Goal: Task Accomplishment & Management: Complete application form

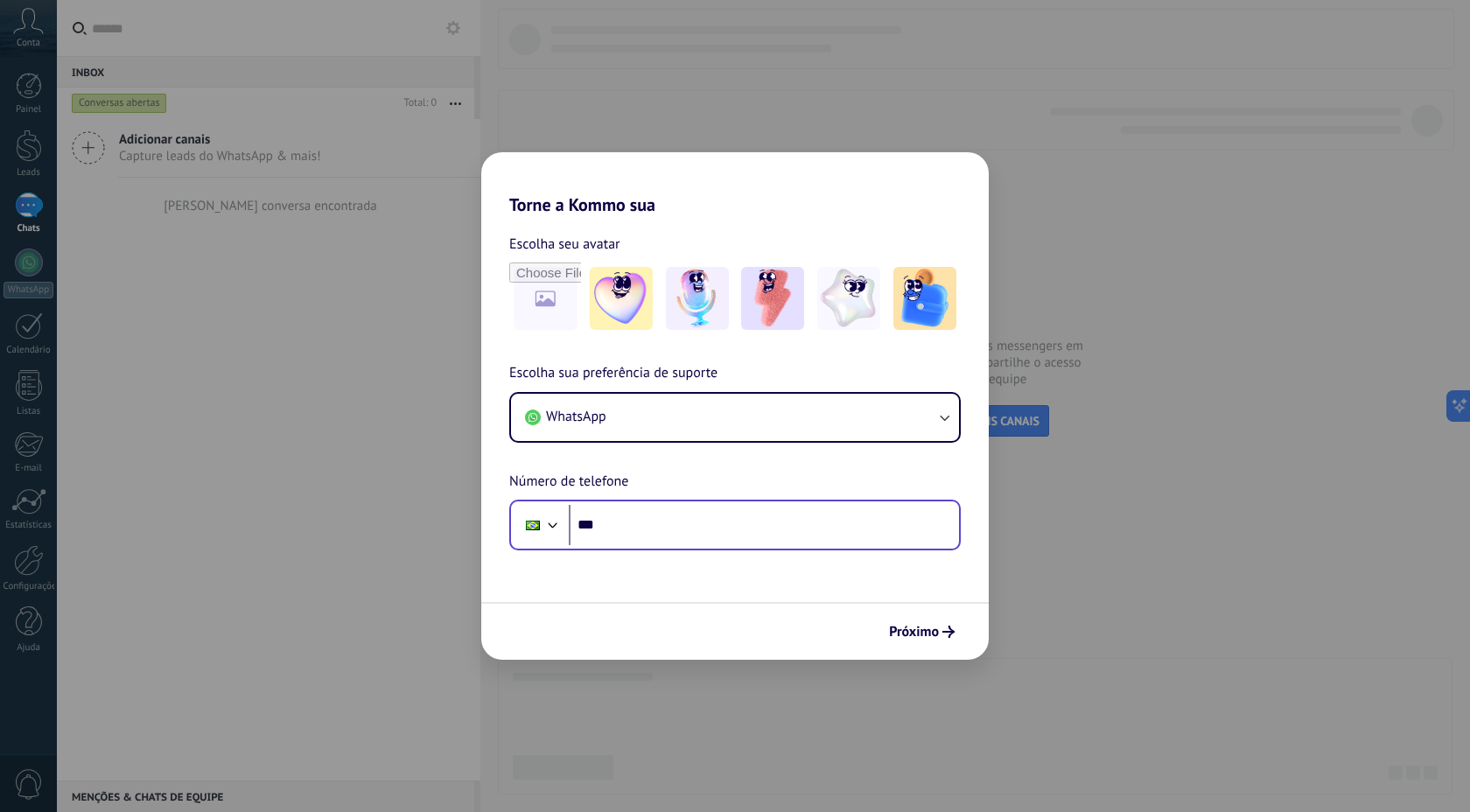
click at [842, 520] on input "***" at bounding box center [764, 525] width 391 height 40
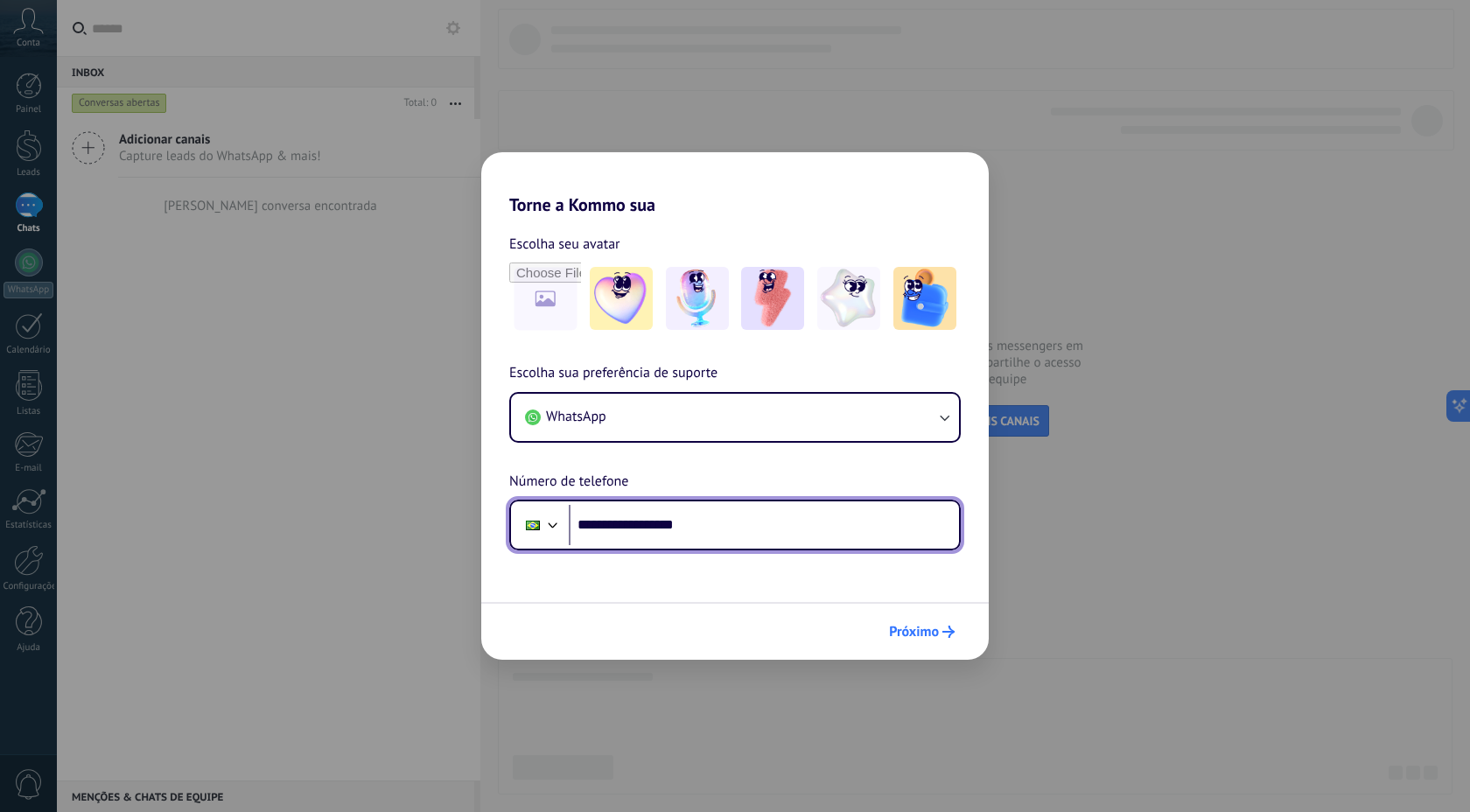
type input "**********"
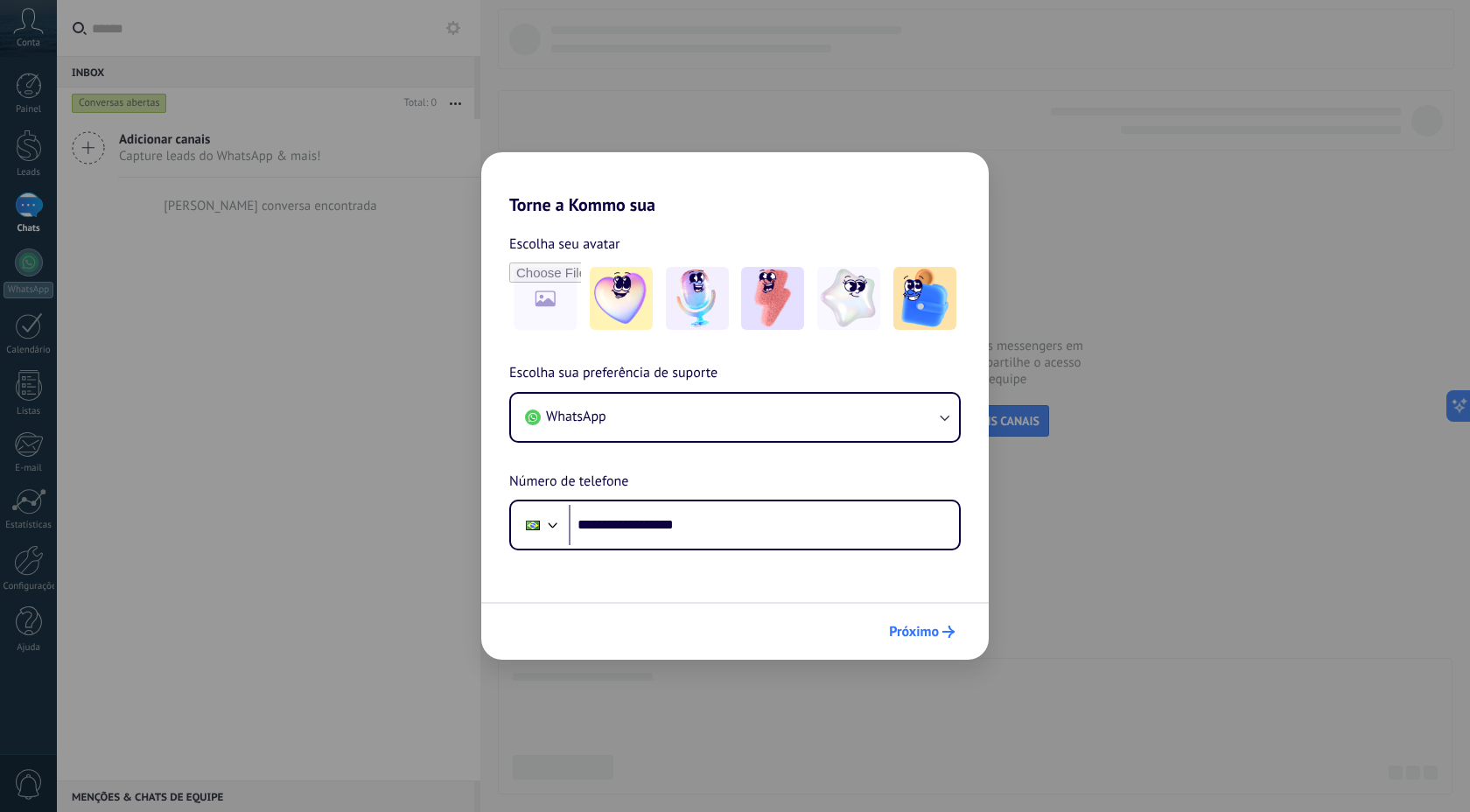
click at [932, 631] on span "Próximo" at bounding box center [914, 632] width 50 height 12
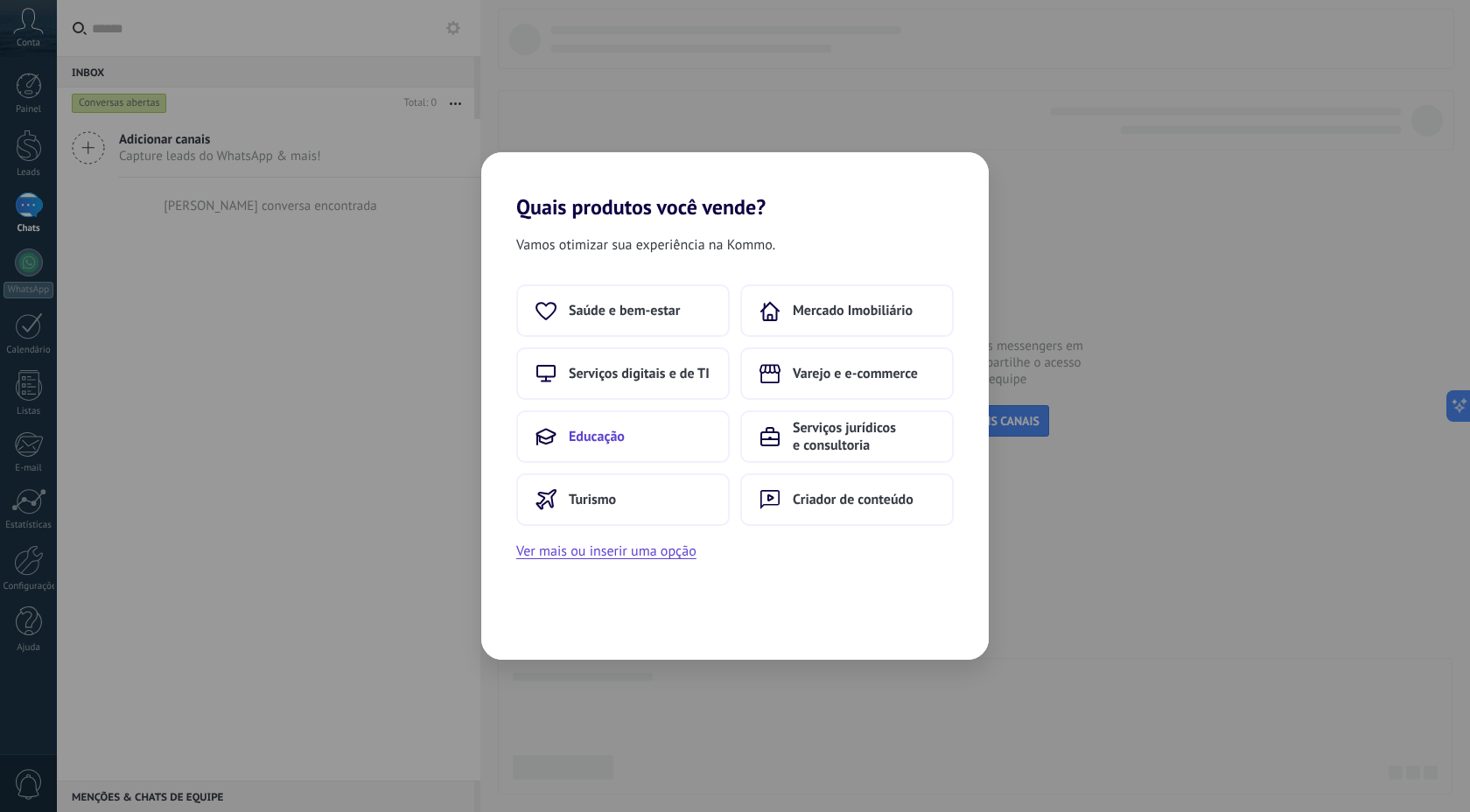
click at [647, 439] on button "Educação" at bounding box center [623, 436] width 213 height 53
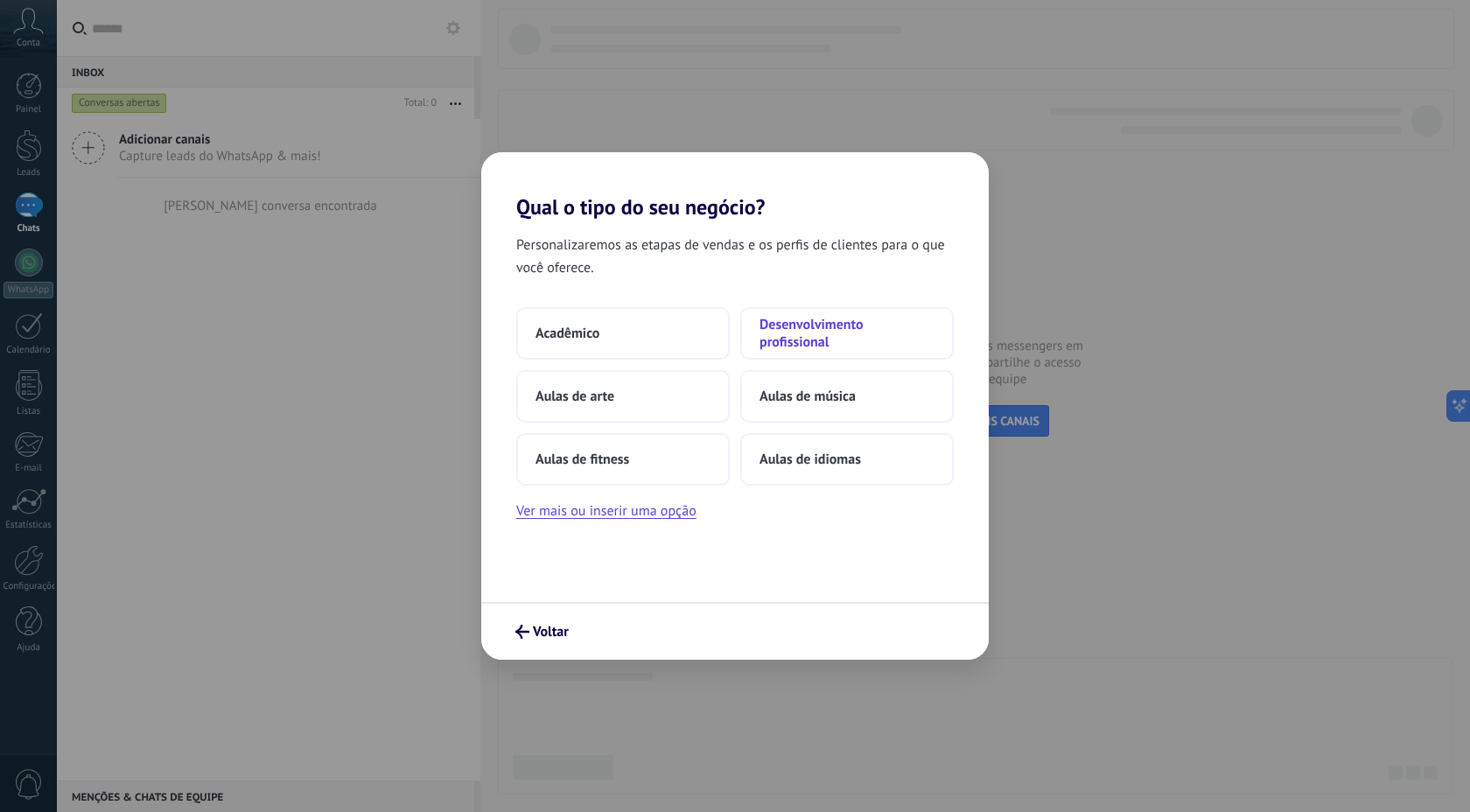
click at [826, 321] on span "Desenvolvimento profissional" at bounding box center [847, 333] width 175 height 35
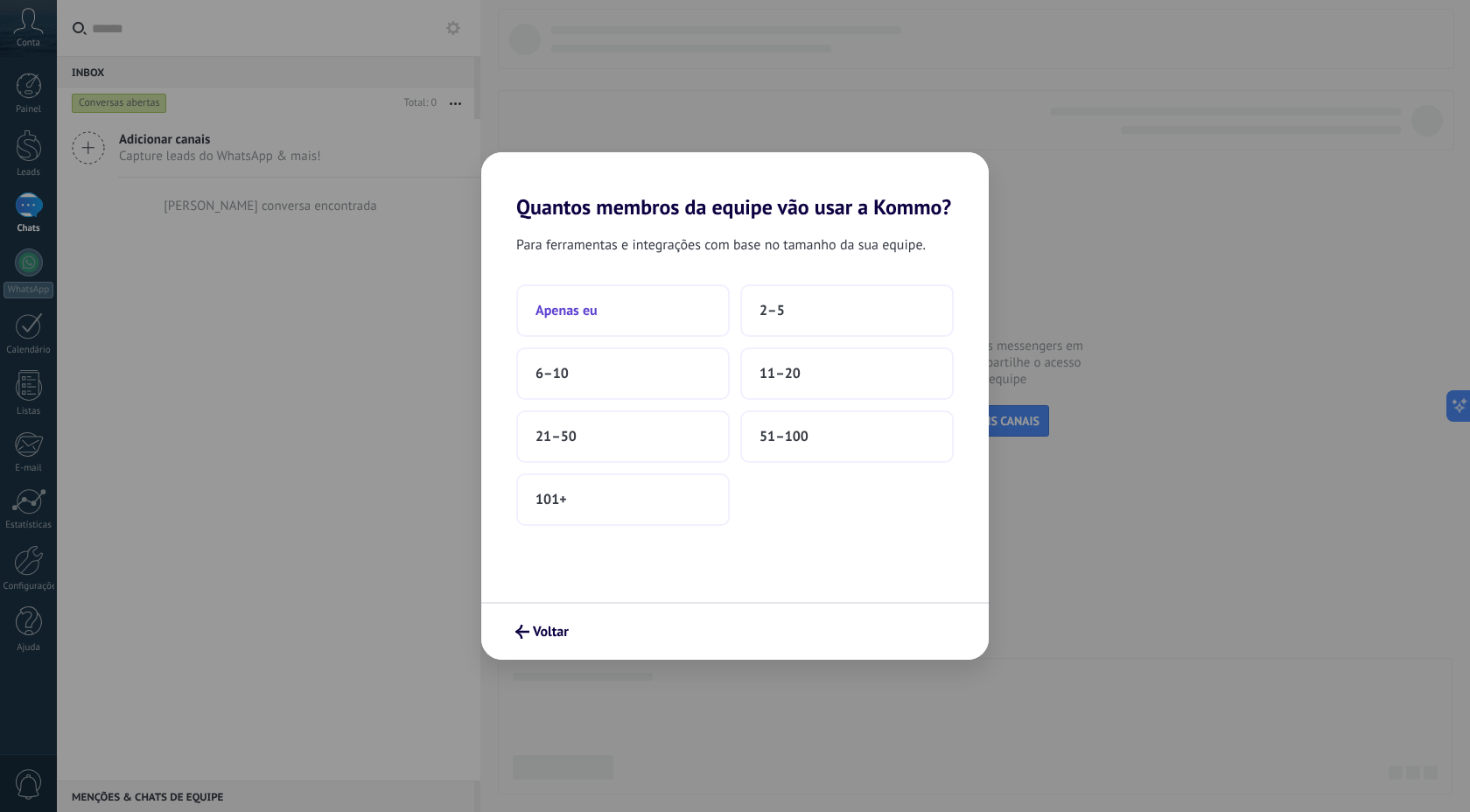
click at [646, 318] on button "Apenas eu" at bounding box center [623, 310] width 213 height 53
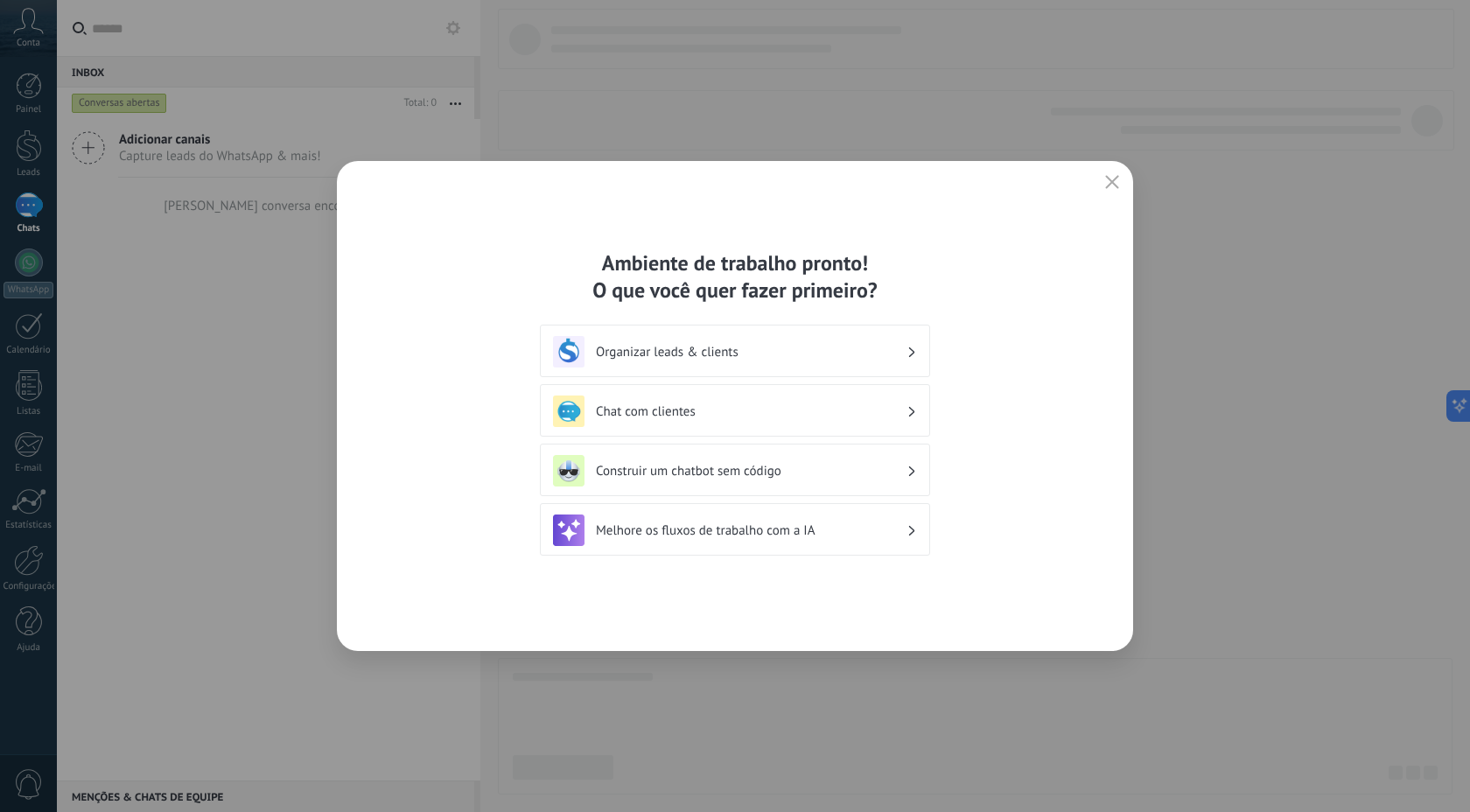
click at [755, 355] on h3 "Organizar leads & clients" at bounding box center [751, 352] width 311 height 17
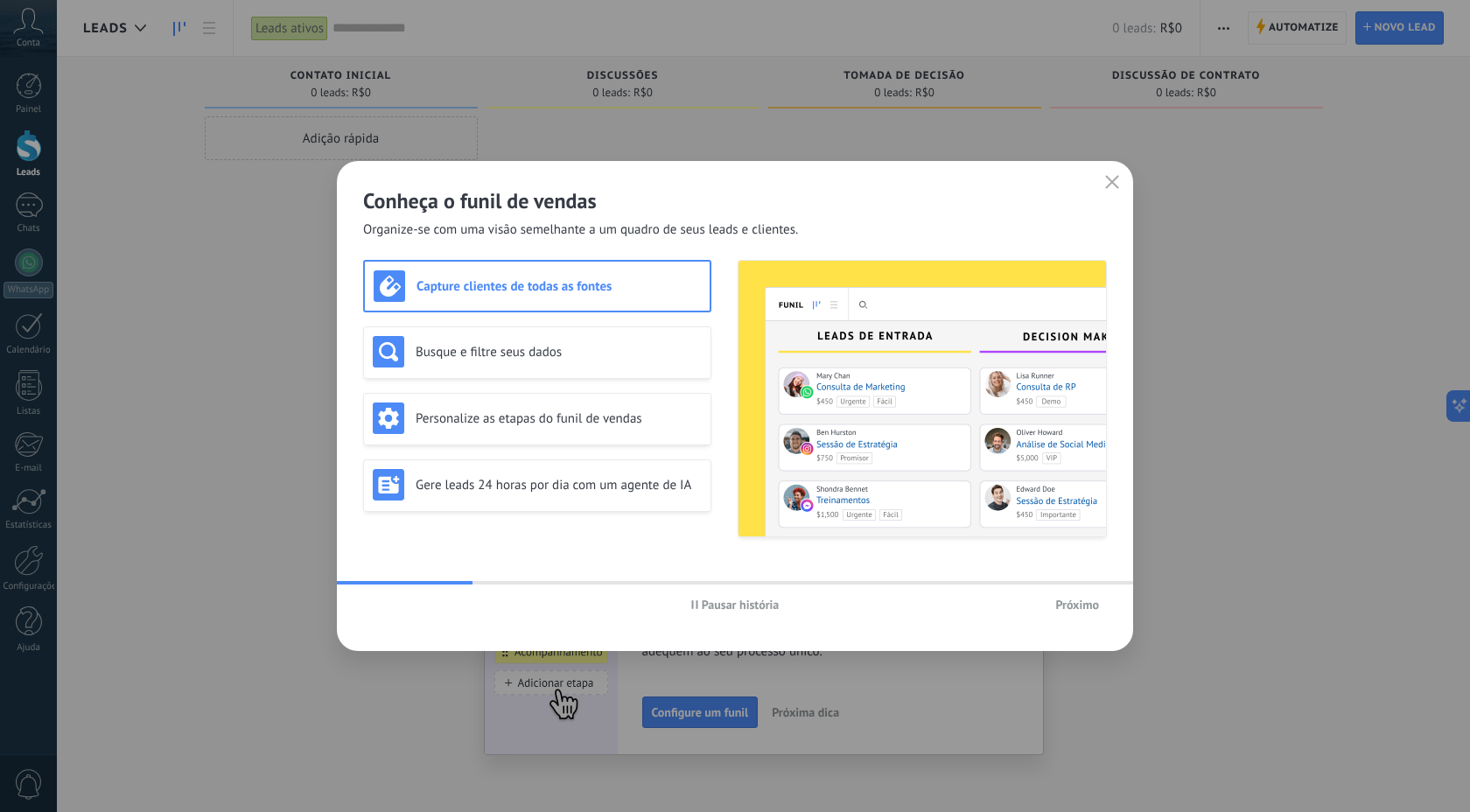
click at [1118, 183] on icon "button" at bounding box center [1112, 182] width 14 height 14
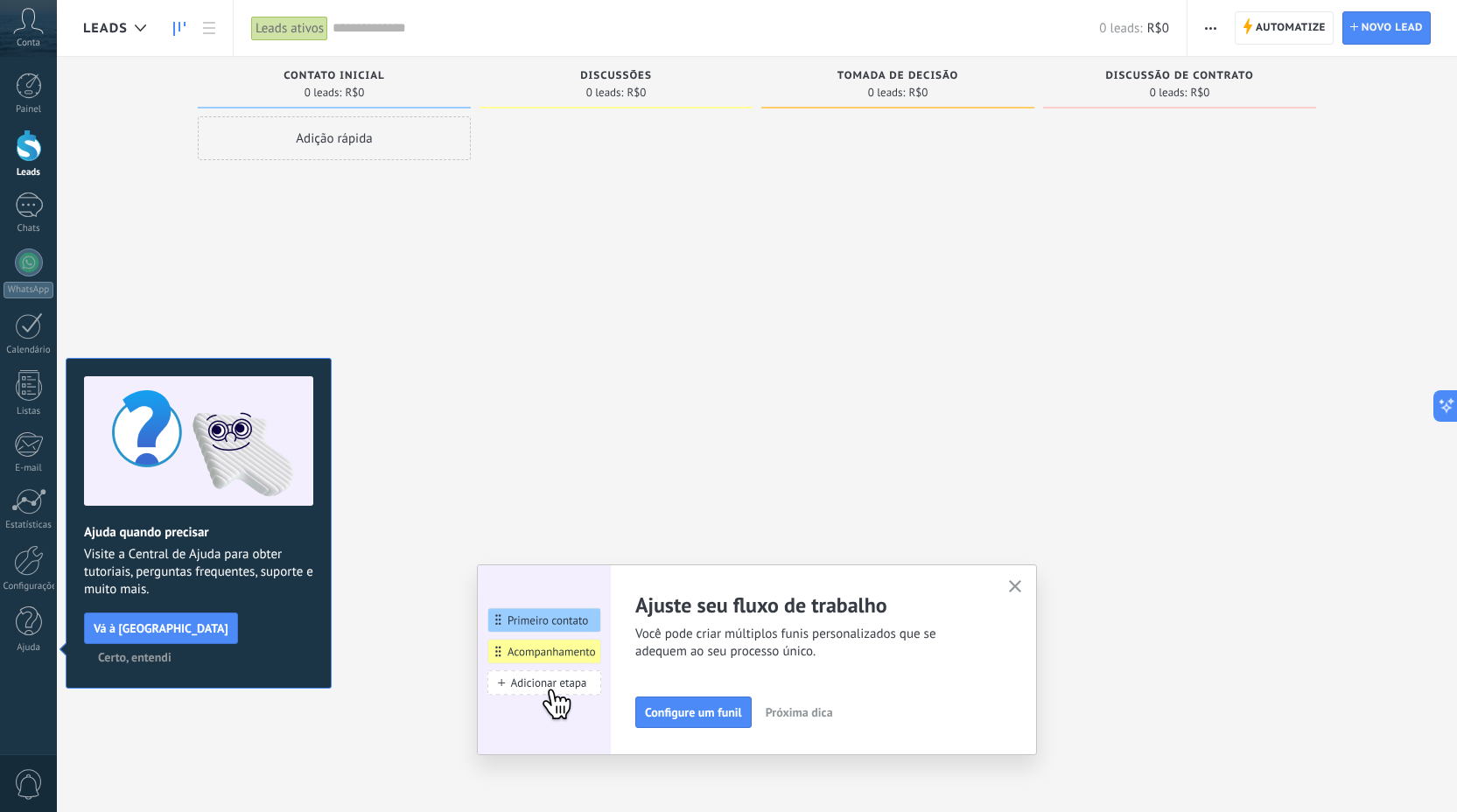
click at [1022, 590] on use "button" at bounding box center [1016, 586] width 13 height 13
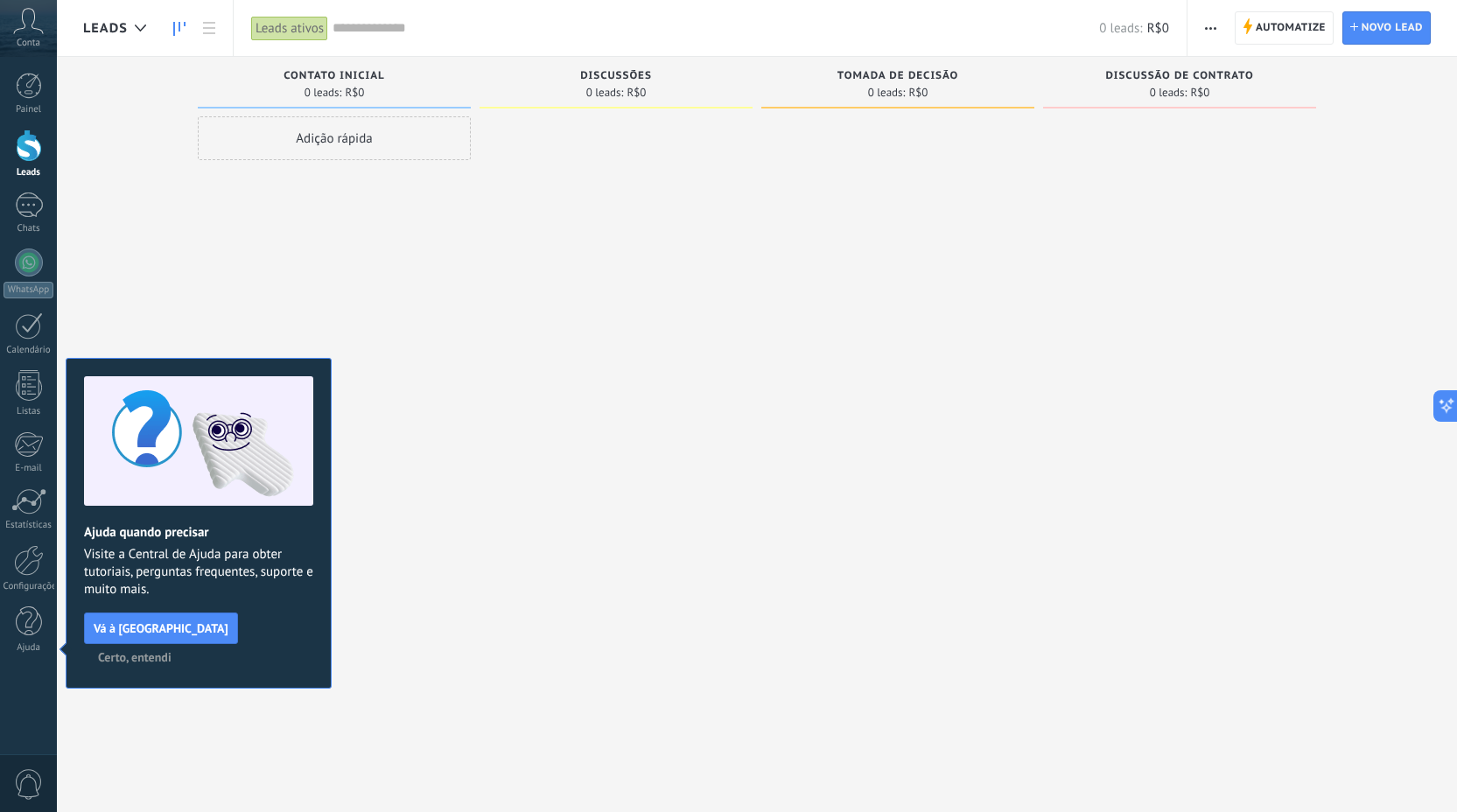
click at [179, 644] on button "Certo, entendi" at bounding box center [135, 657] width 90 height 26
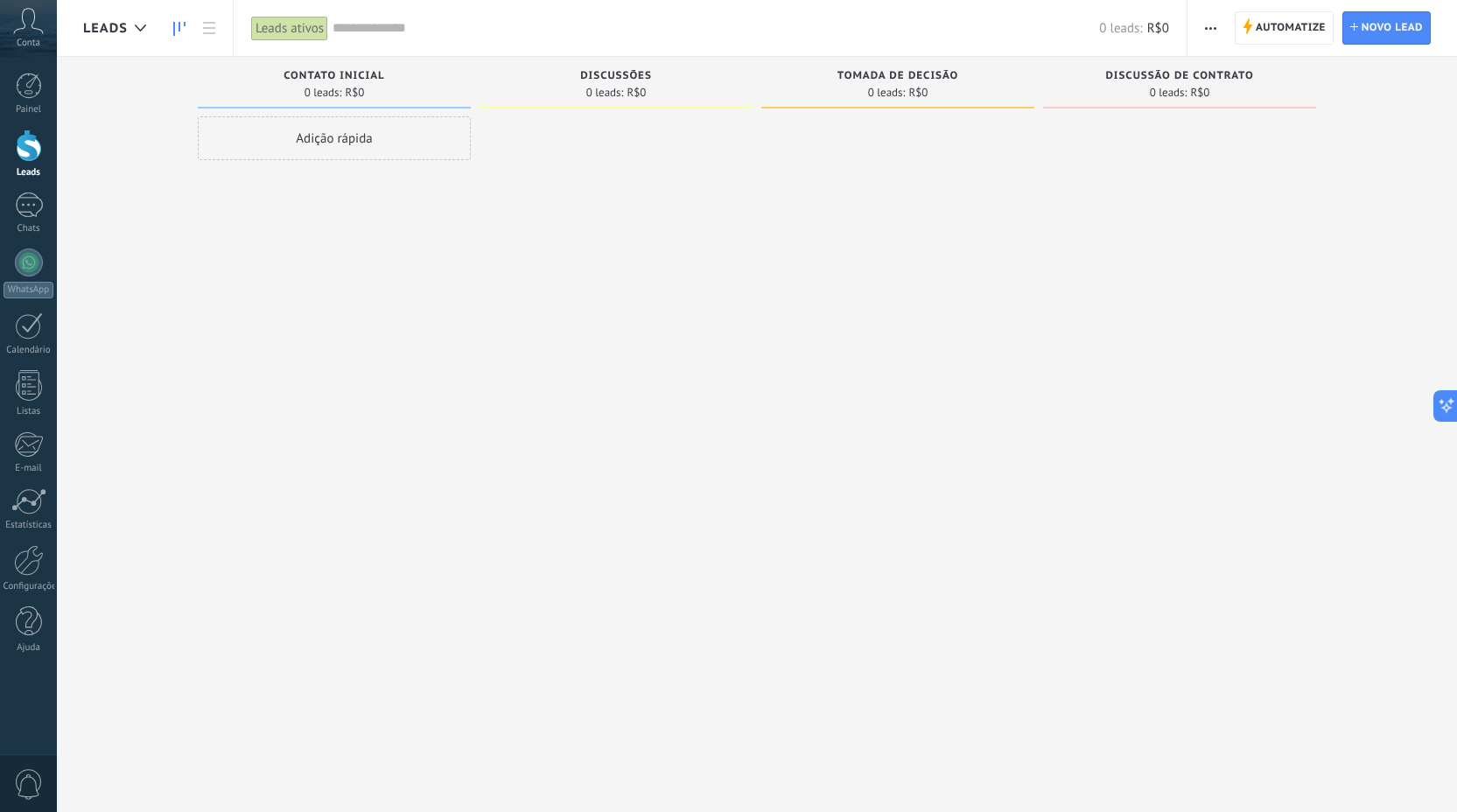
click at [22, 22] on icon at bounding box center [28, 21] width 31 height 26
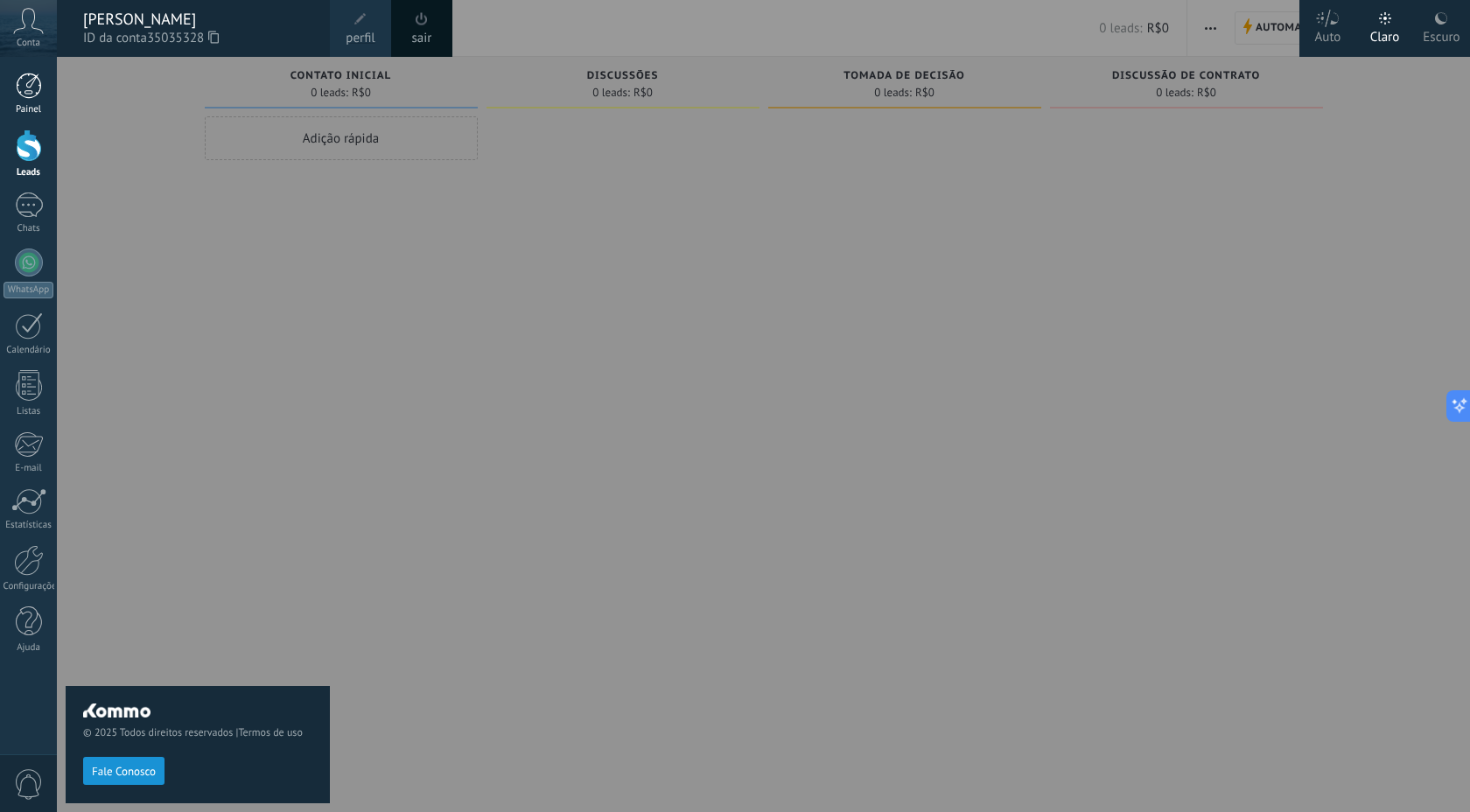
click at [32, 87] on div at bounding box center [29, 86] width 26 height 26
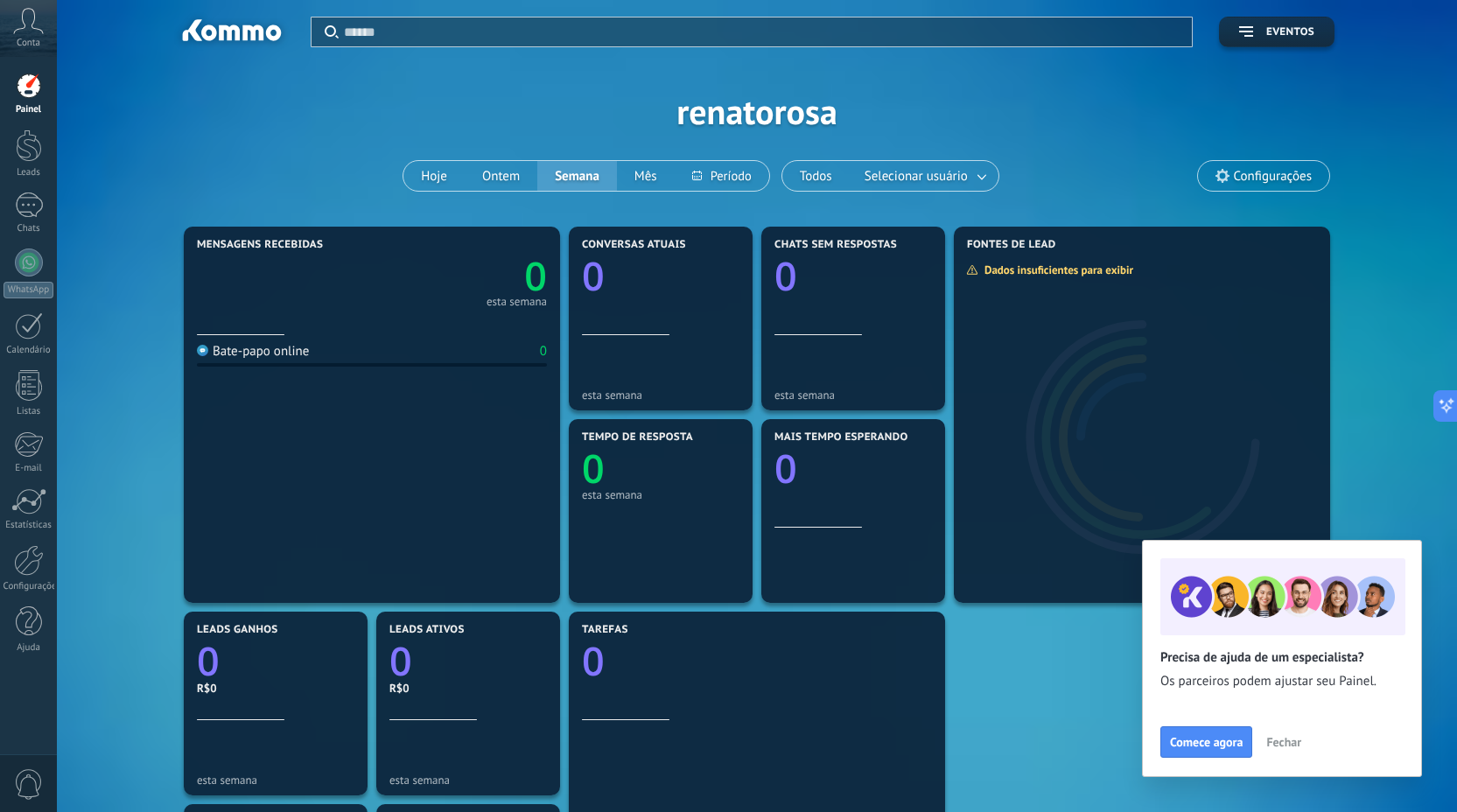
click at [42, 25] on icon at bounding box center [28, 21] width 31 height 26
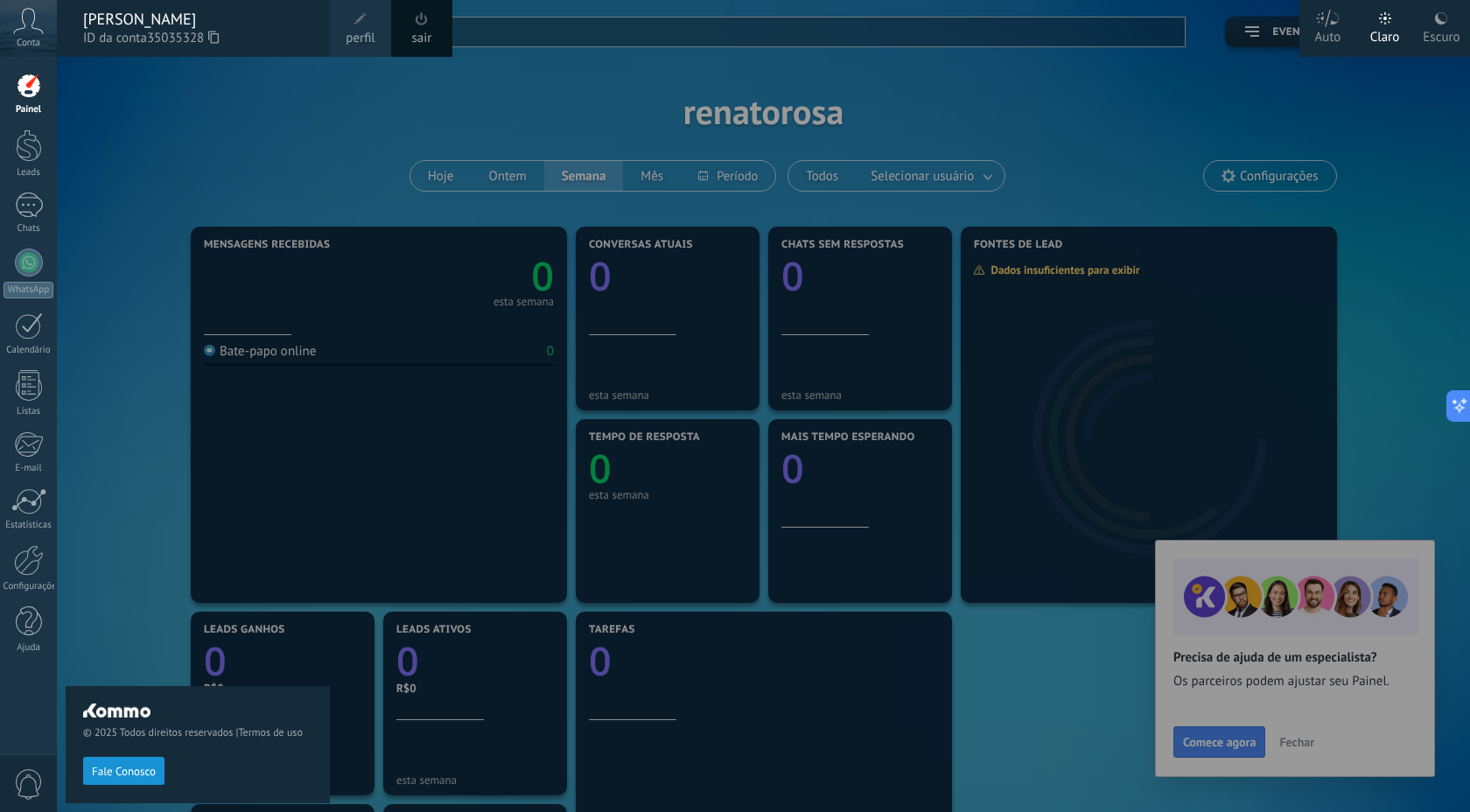
click at [32, 98] on div at bounding box center [29, 86] width 26 height 26
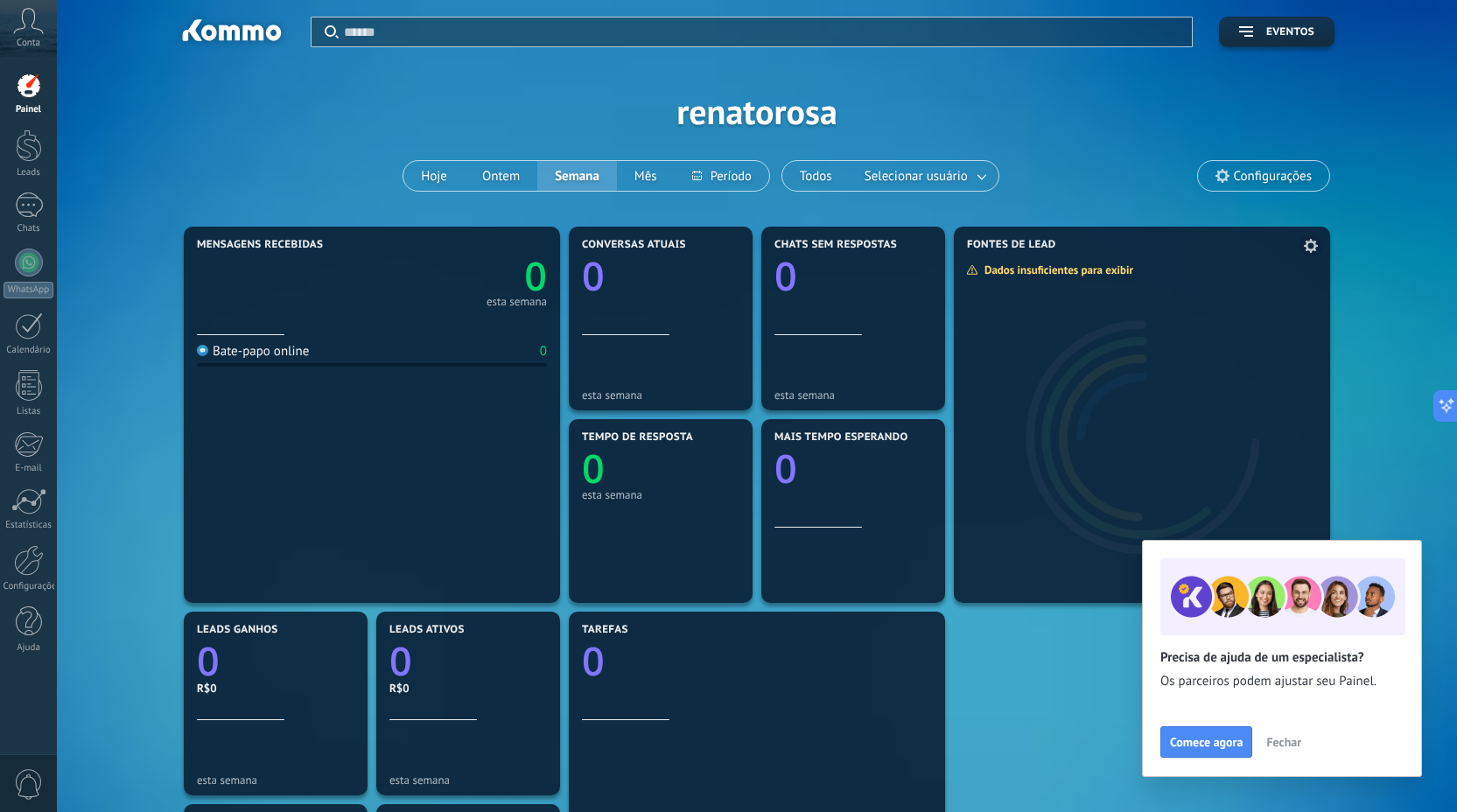
scroll to position [426, 0]
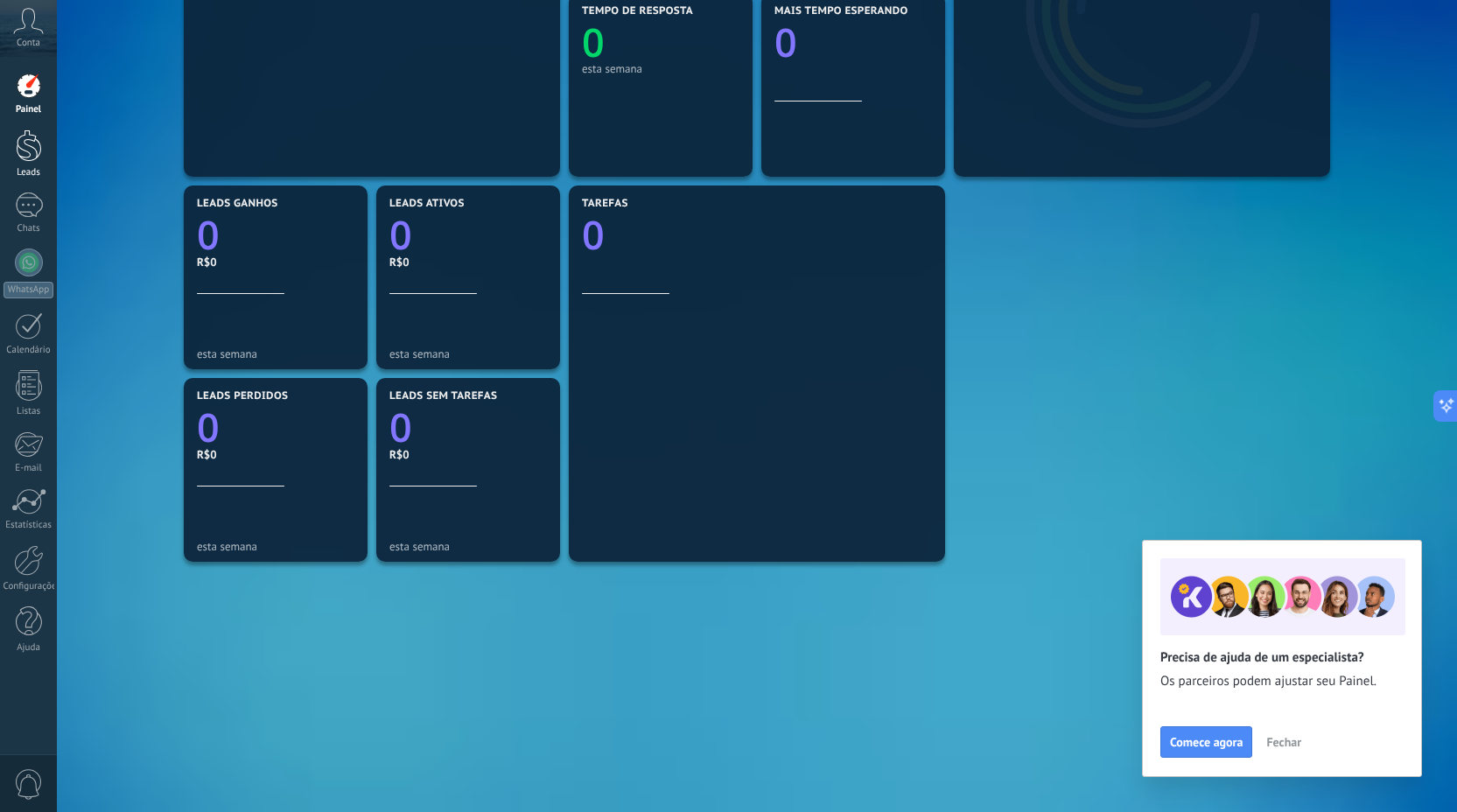
click at [11, 143] on link "Leads" at bounding box center [28, 153] width 57 height 49
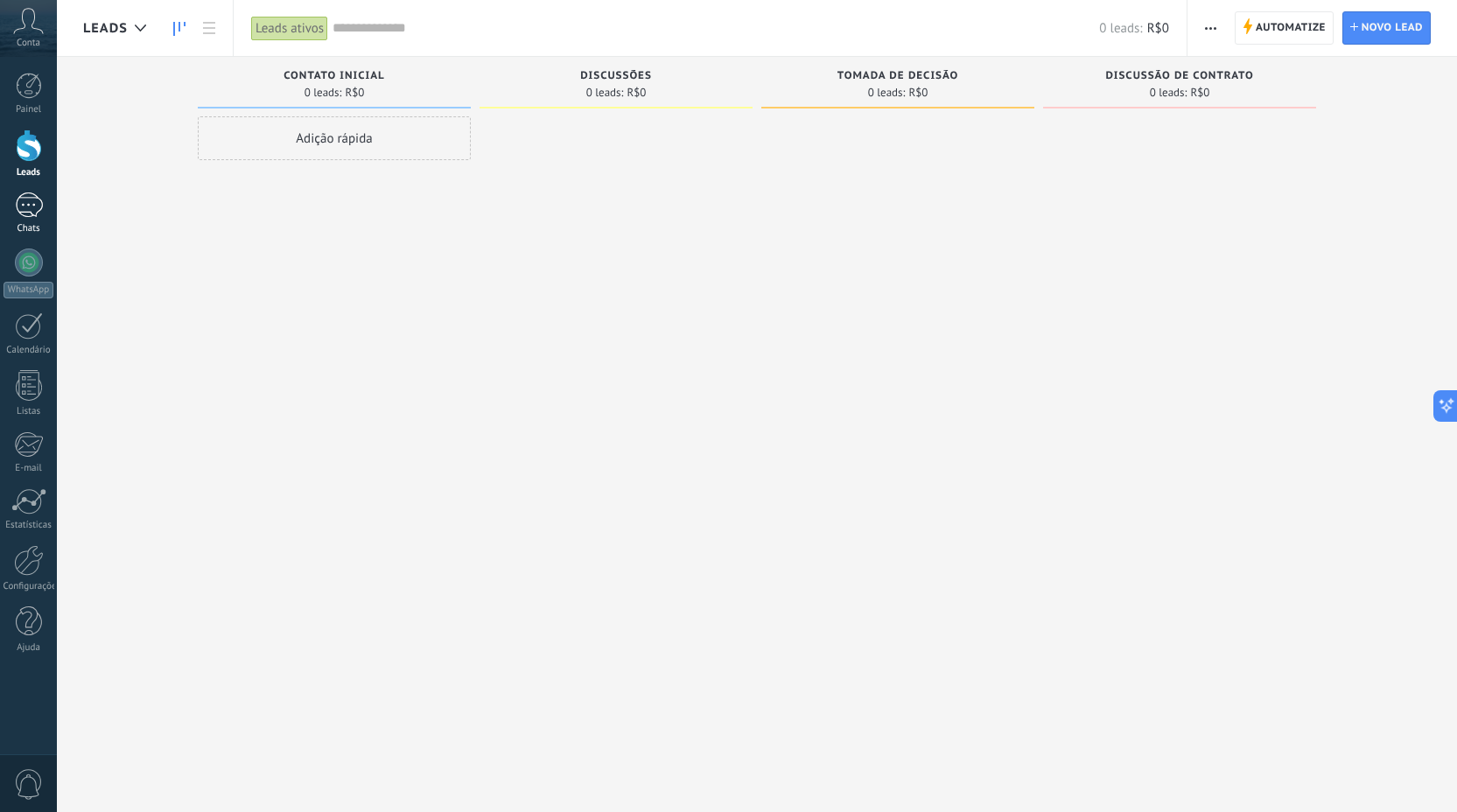
click at [26, 206] on div at bounding box center [29, 204] width 28 height 25
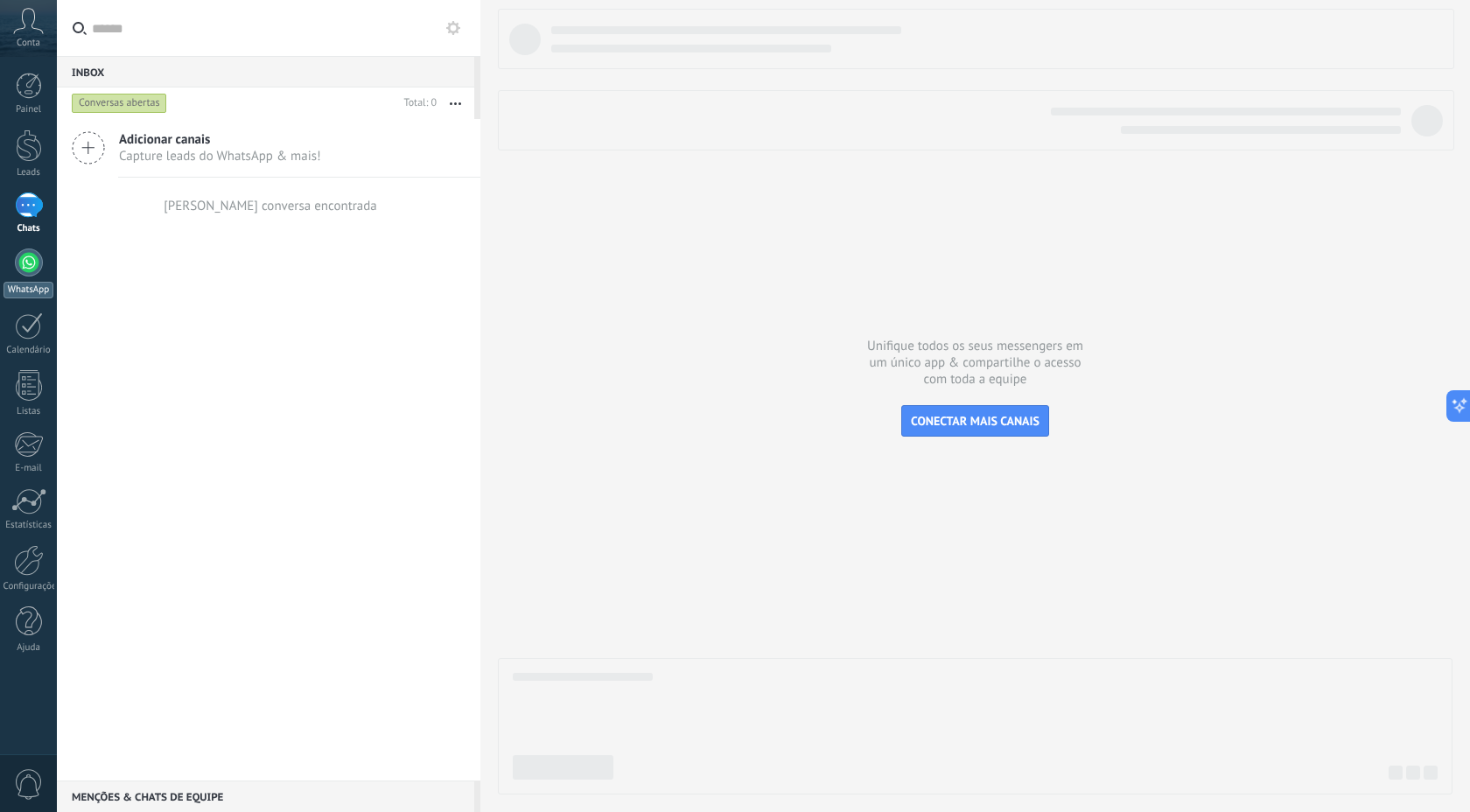
click at [31, 265] on div at bounding box center [29, 262] width 28 height 28
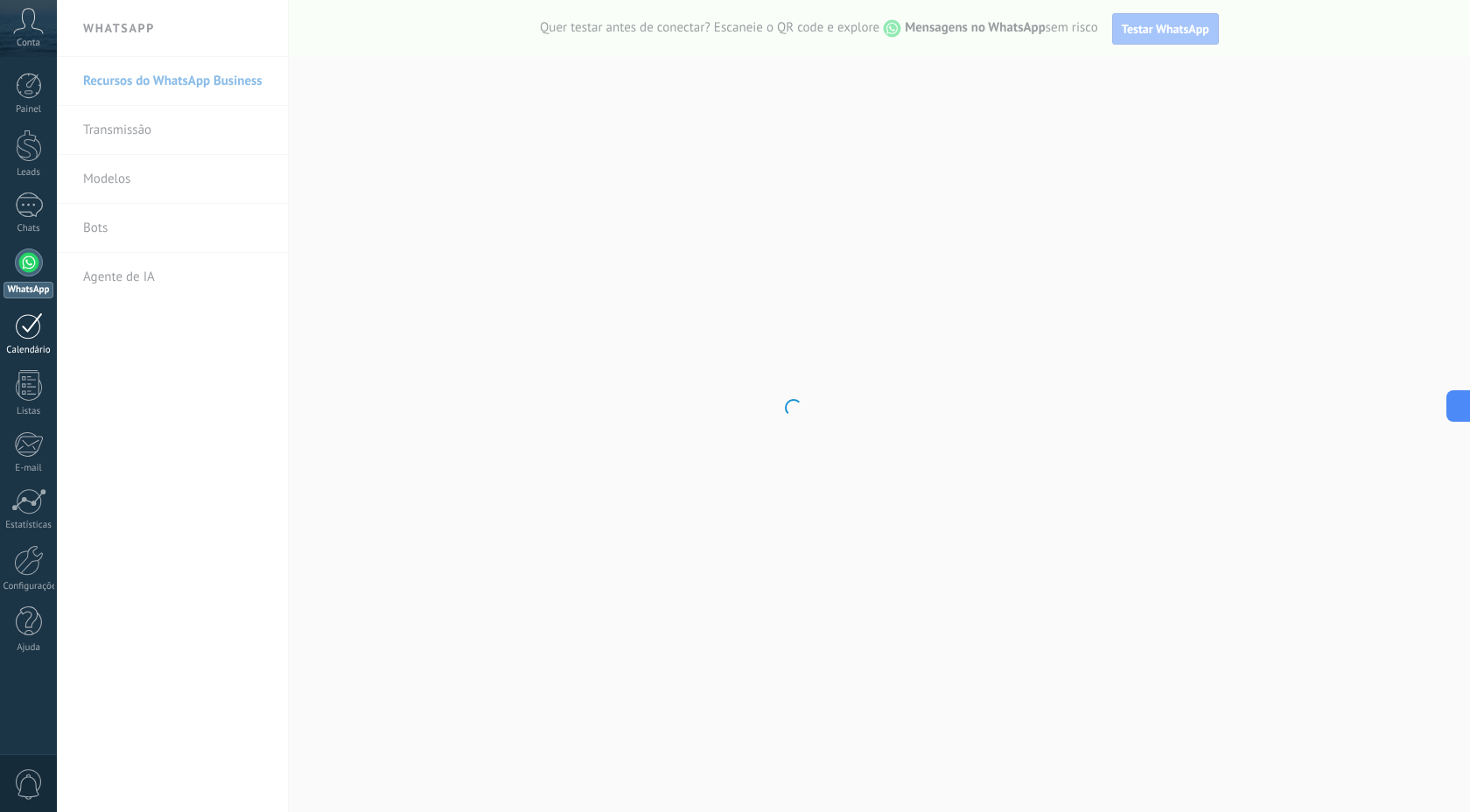
click at [33, 318] on div at bounding box center [29, 326] width 28 height 27
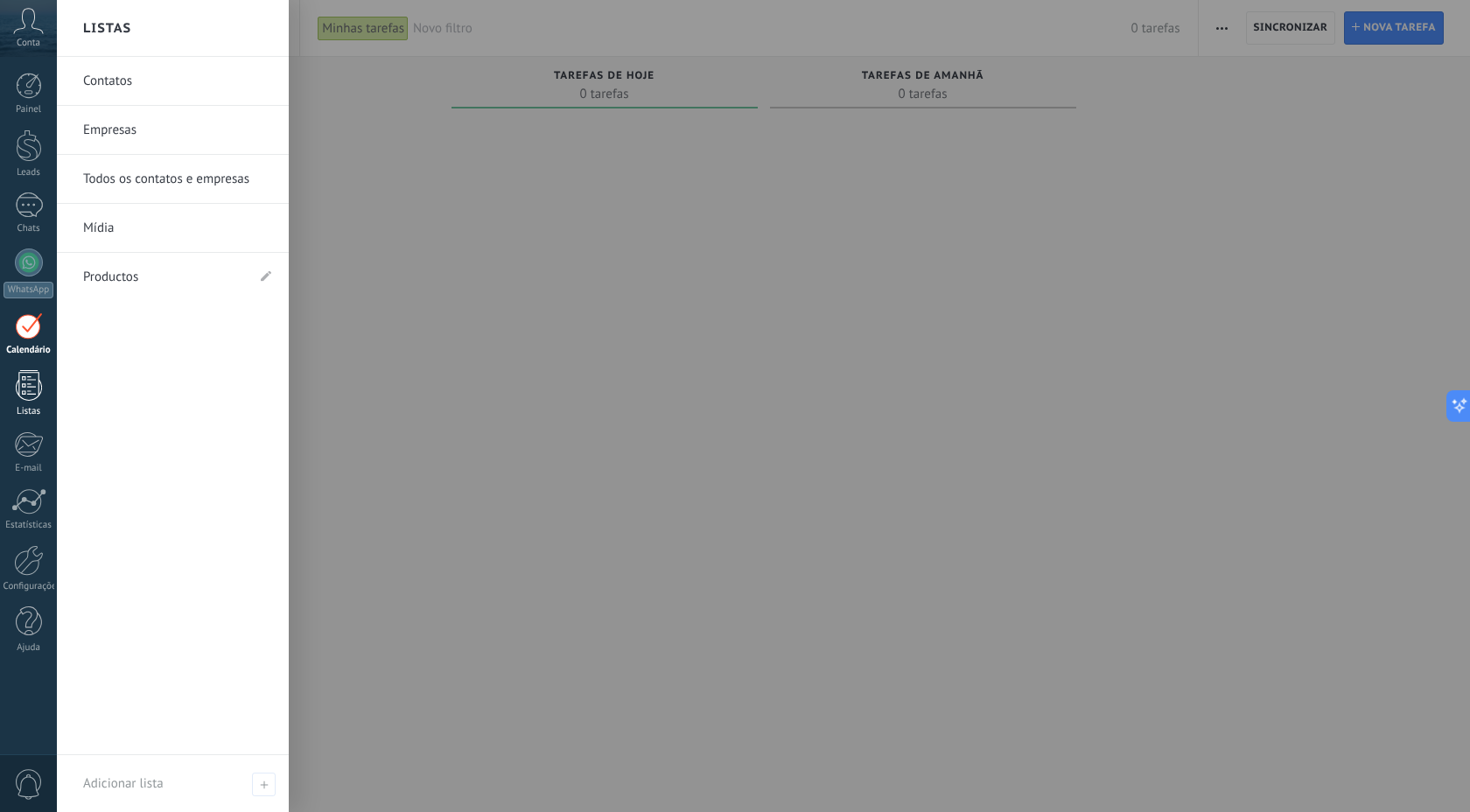
click at [32, 381] on div at bounding box center [29, 385] width 26 height 31
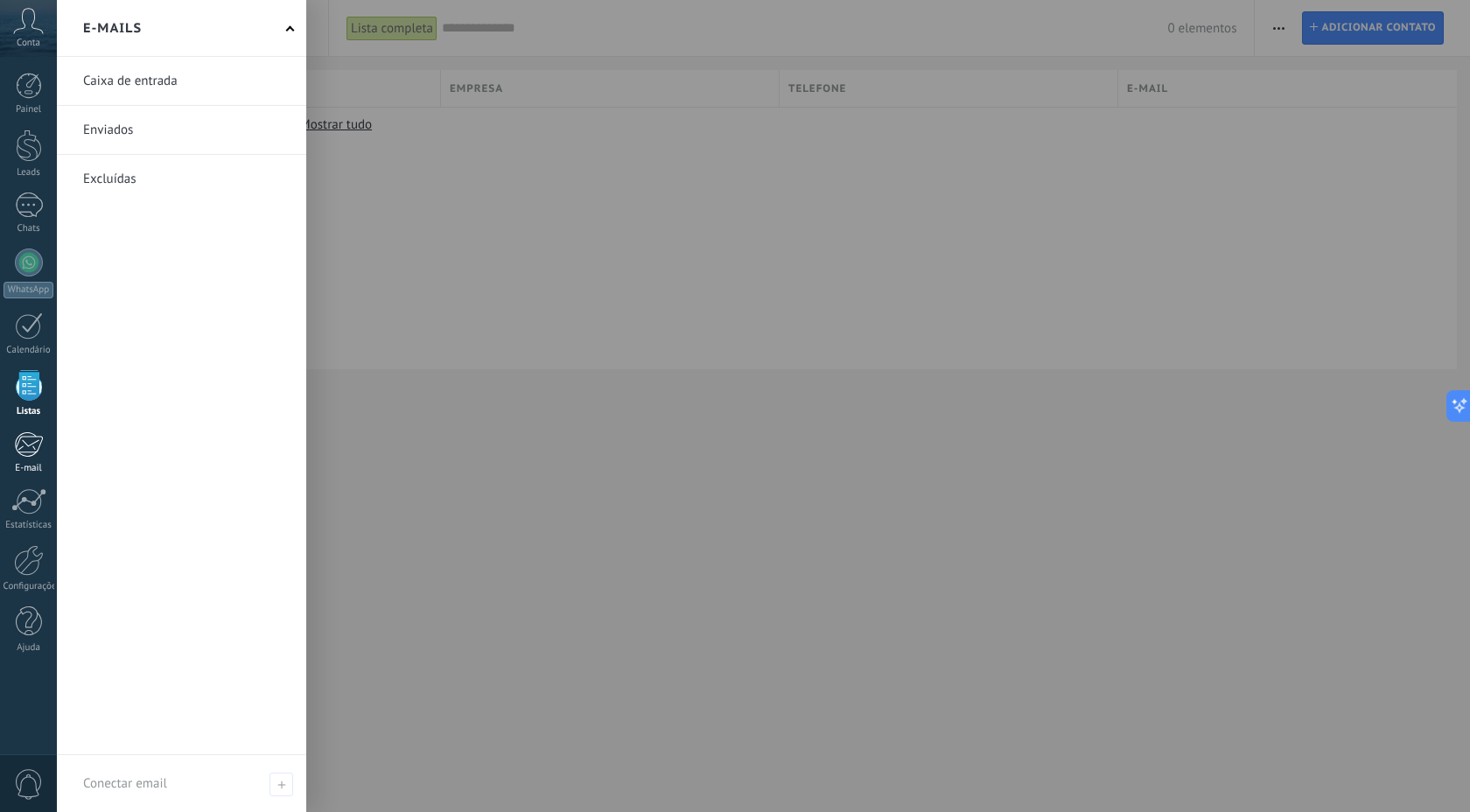
click at [34, 439] on div at bounding box center [28, 444] width 29 height 26
